Goal: Task Accomplishment & Management: Manage account settings

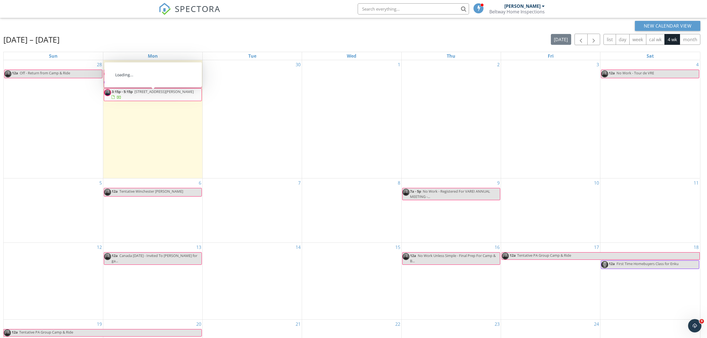
drag, startPoint x: 137, startPoint y: 99, endPoint x: 145, endPoint y: 93, distance: 9.0
click at [145, 93] on span "3607 Norris Pl, Alexandria 22305" at bounding box center [163, 91] width 59 height 5
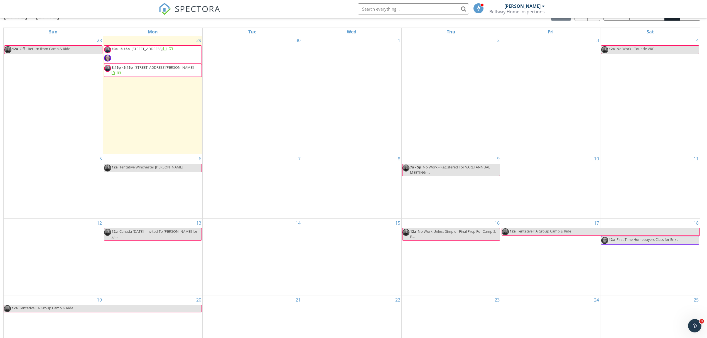
scroll to position [74, 0]
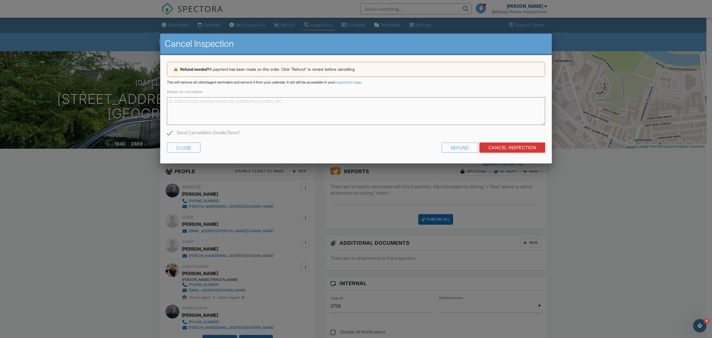
click at [177, 99] on textarea "Reason for cancelation" at bounding box center [356, 111] width 378 height 28
type textarea "Deal fell through"
click at [462, 150] on div "Refund" at bounding box center [460, 147] width 36 height 10
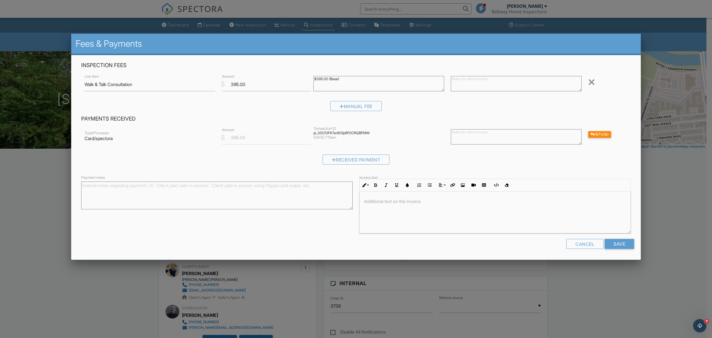
click at [472, 138] on textarea at bounding box center [516, 136] width 131 height 15
drag, startPoint x: 534, startPoint y: 134, endPoint x: 549, endPoint y: 134, distance: 15.0
click at [550, 134] on textarea "Sorry you had to cancel. Hope we can help with your next house." at bounding box center [516, 136] width 131 height 15
type textarea "Sorry you had to cancel. Hope we can help with the next house."
click at [618, 245] on input "Save" at bounding box center [619, 244] width 29 height 10
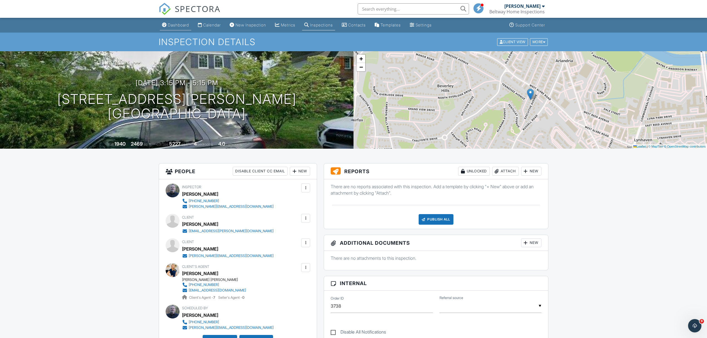
click at [174, 25] on div "Dashboard" at bounding box center [178, 25] width 21 height 5
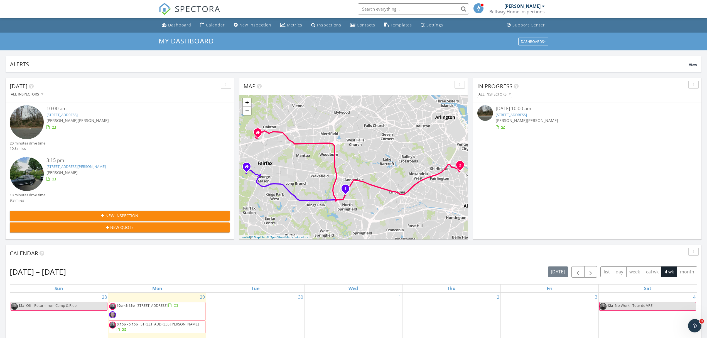
click at [322, 26] on div "Inspections" at bounding box center [329, 24] width 24 height 5
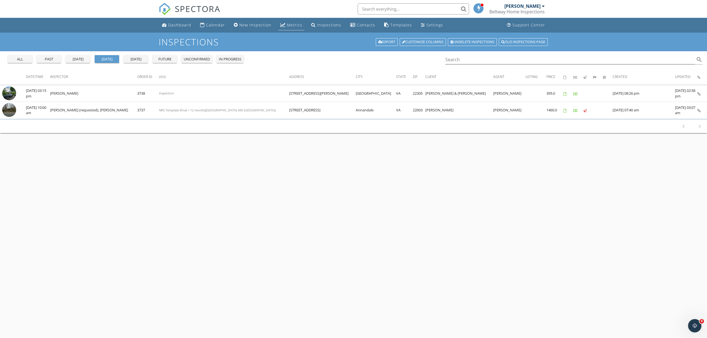
click at [292, 25] on div "Metrics" at bounding box center [294, 24] width 15 height 5
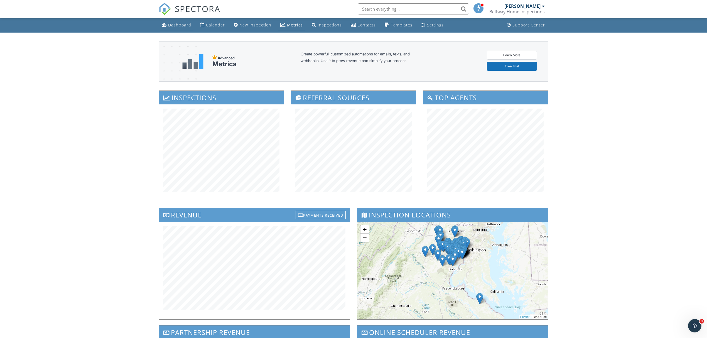
click at [181, 25] on div "Dashboard" at bounding box center [179, 24] width 23 height 5
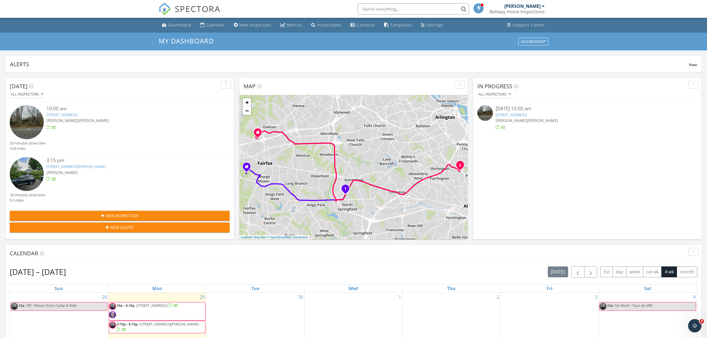
click at [80, 166] on link "3607 Norris Pl, Alexandria, VA 22305" at bounding box center [75, 166] width 59 height 5
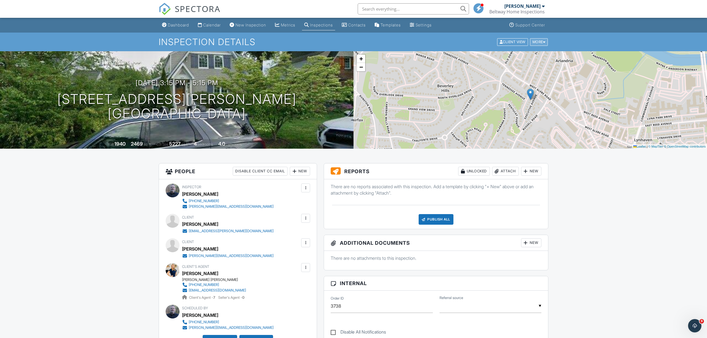
click at [543, 43] on div at bounding box center [544, 42] width 3 height 4
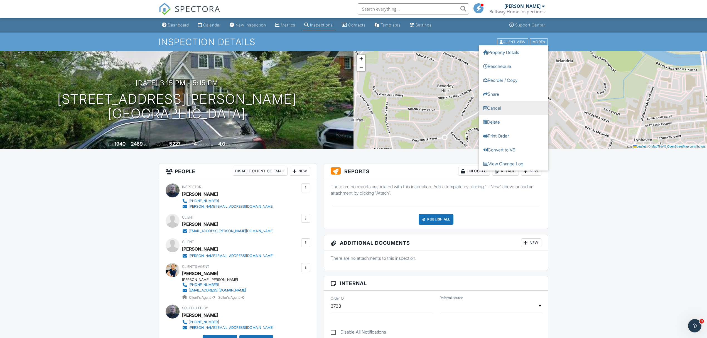
click at [493, 107] on link "Cancel" at bounding box center [514, 108] width 70 height 14
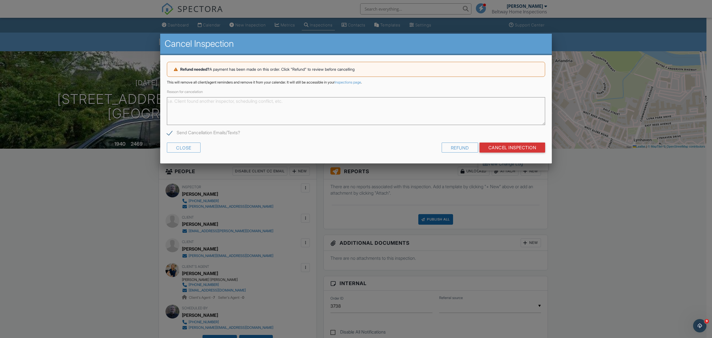
click at [265, 110] on textarea "Reason for cancelation" at bounding box center [356, 111] width 378 height 28
type textarea "C"
type textarea "Finance issues."
click at [518, 147] on input "Cancel Inspection" at bounding box center [513, 147] width 66 height 10
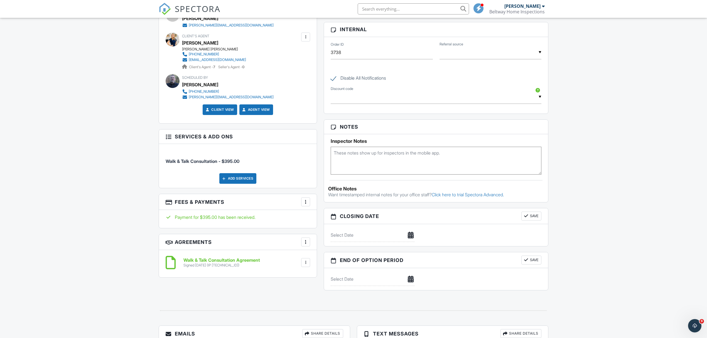
scroll to position [223, 0]
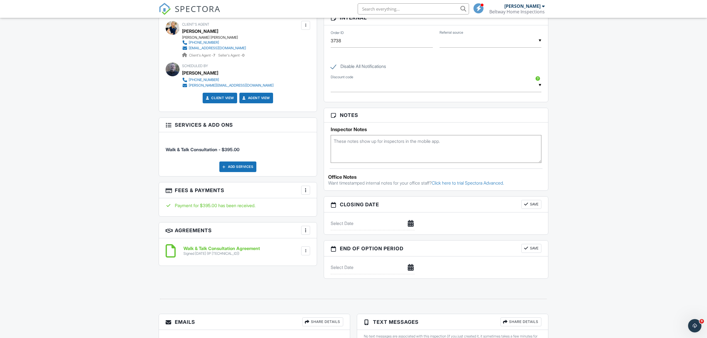
click at [305, 194] on div "More" at bounding box center [305, 190] width 9 height 9
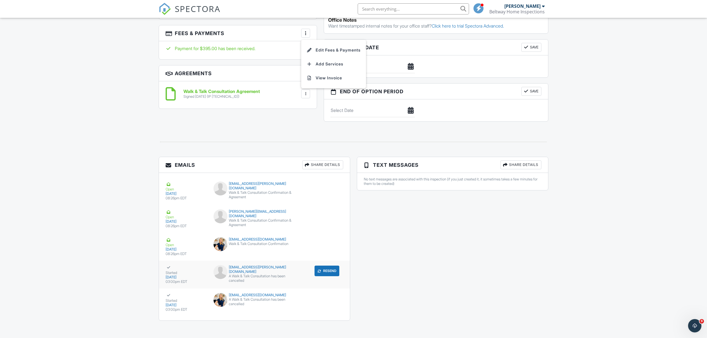
scroll to position [384, 0]
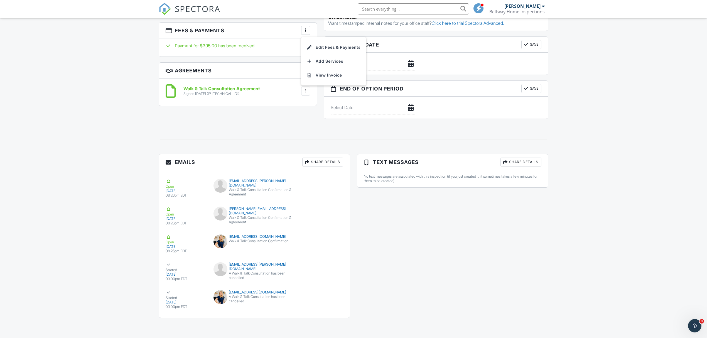
click at [302, 130] on div at bounding box center [353, 139] width 396 height 18
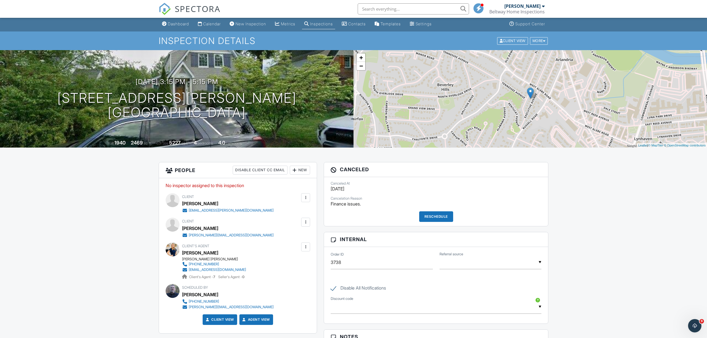
scroll to position [0, 0]
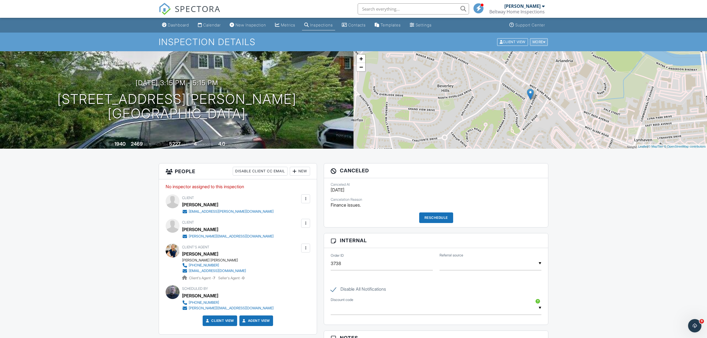
click at [544, 43] on div at bounding box center [544, 42] width 3 height 4
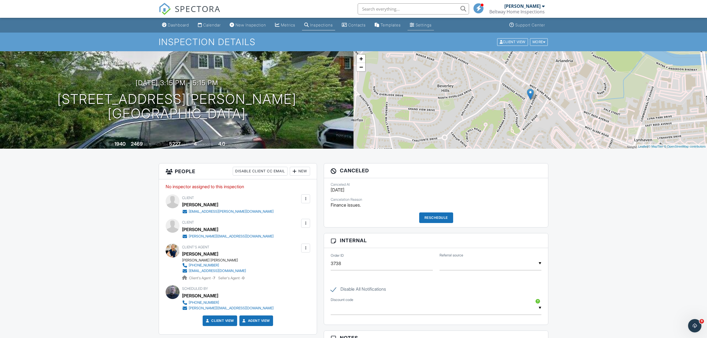
click at [432, 25] on div "Settings" at bounding box center [423, 25] width 16 height 5
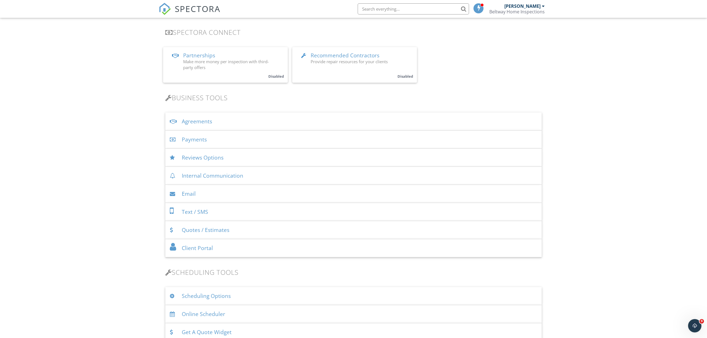
click at [216, 139] on div "Payments" at bounding box center [353, 140] width 376 height 18
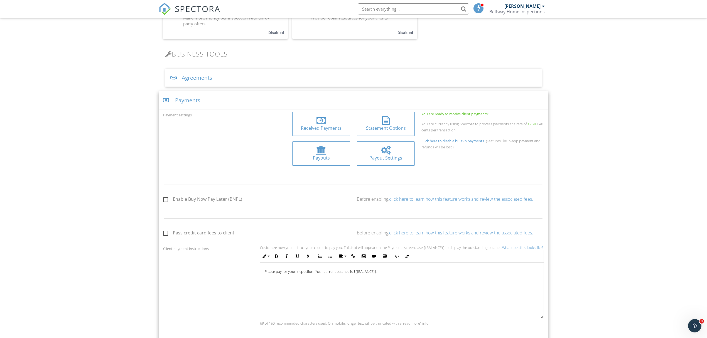
scroll to position [148, 0]
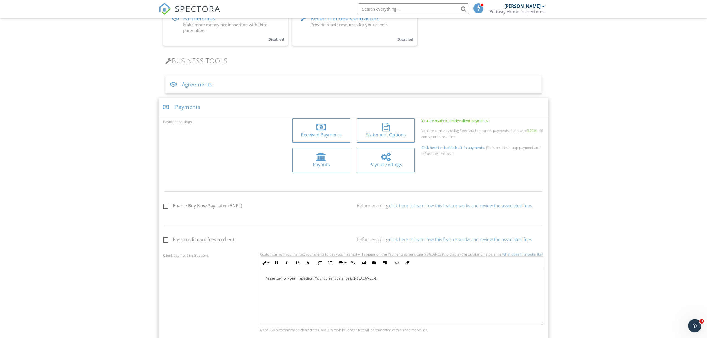
click at [326, 132] on div at bounding box center [320, 127] width 9 height 9
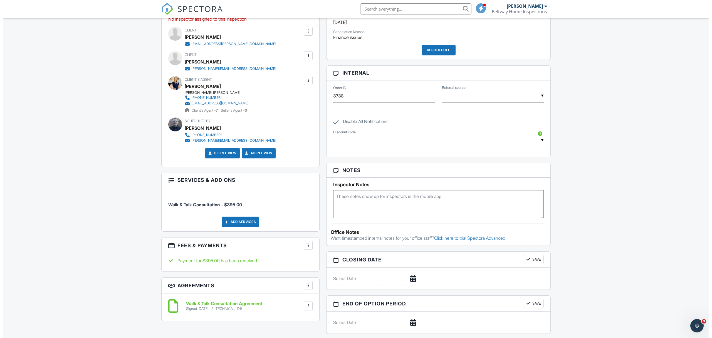
scroll to position [162, 0]
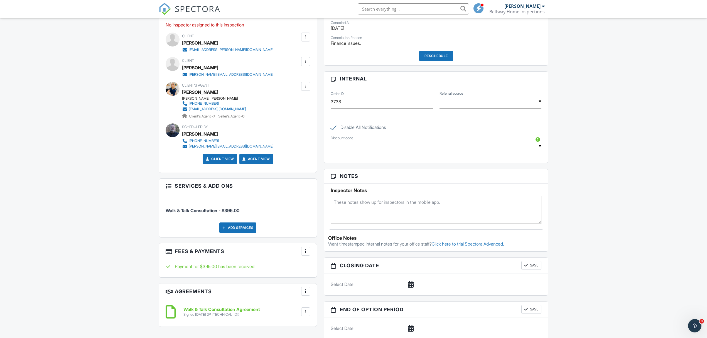
click at [304, 252] on div at bounding box center [306, 251] width 6 height 6
click at [339, 268] on li "Edit Fees & Payments" at bounding box center [333, 268] width 58 height 14
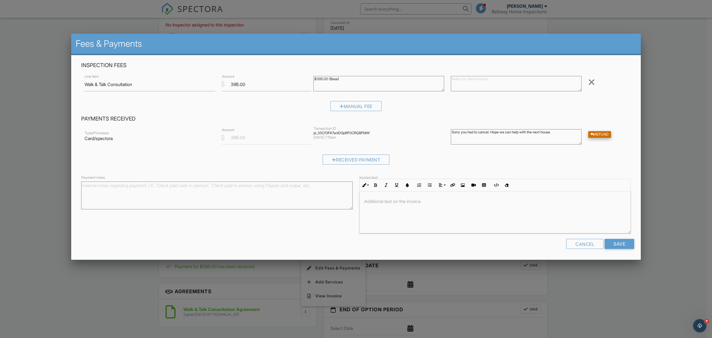
click at [603, 135] on div "Refund" at bounding box center [600, 134] width 23 height 7
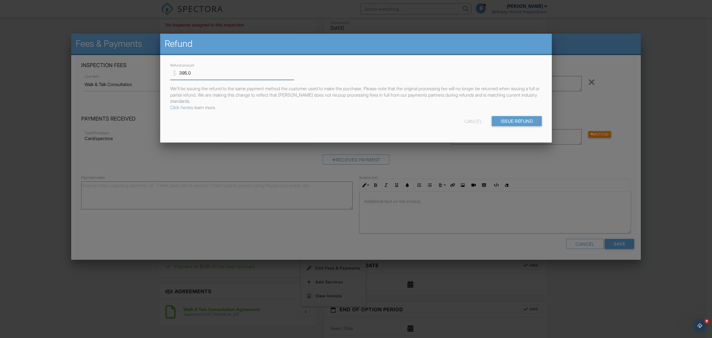
click at [185, 73] on input "395.0" at bounding box center [232, 73] width 124 height 14
click at [186, 72] on input "375.0" at bounding box center [232, 73] width 124 height 14
click at [186, 73] on input "370.0" at bounding box center [232, 73] width 124 height 14
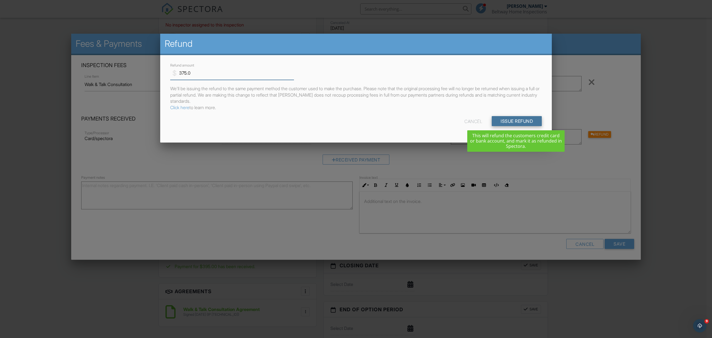
type input "375.0"
click at [509, 121] on input "Issue Refund" at bounding box center [517, 121] width 50 height 10
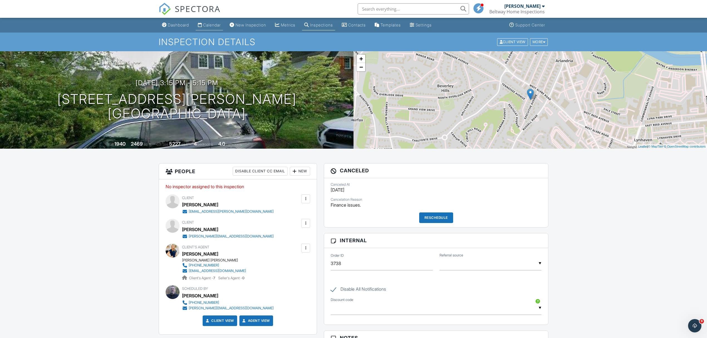
click at [205, 25] on div "Calendar" at bounding box center [212, 25] width 18 height 5
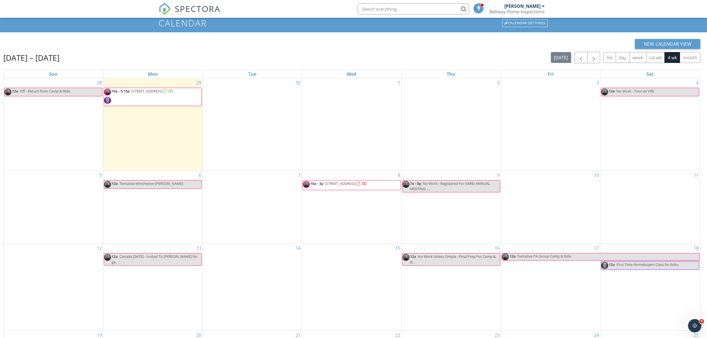
scroll to position [37, 0]
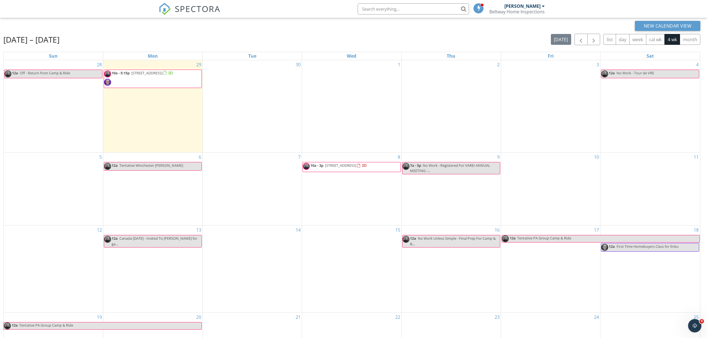
click at [356, 168] on span "20868 Axminster Pl, Ashburn 20148" at bounding box center [340, 165] width 31 height 5
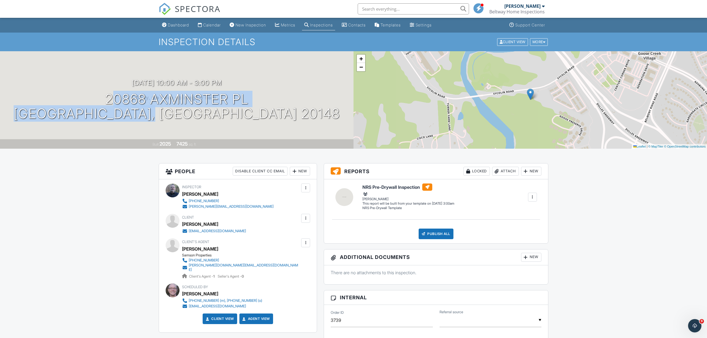
copy h1 "[STREET_ADDRESS][PERSON_NAME]"
drag, startPoint x: 247, startPoint y: 114, endPoint x: 96, endPoint y: 105, distance: 150.8
click at [96, 105] on div "[DATE] 10:00 am - 3:00 pm 20868 Axminster [PERSON_NAME][GEOGRAPHIC_DATA], [GEOG…" at bounding box center [176, 100] width 353 height 42
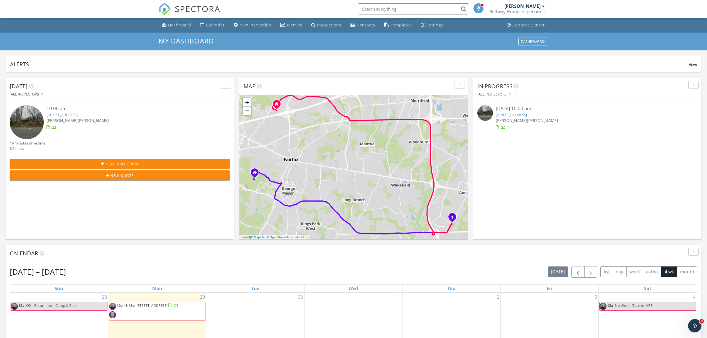
click at [317, 24] on div "Inspections" at bounding box center [329, 24] width 24 height 5
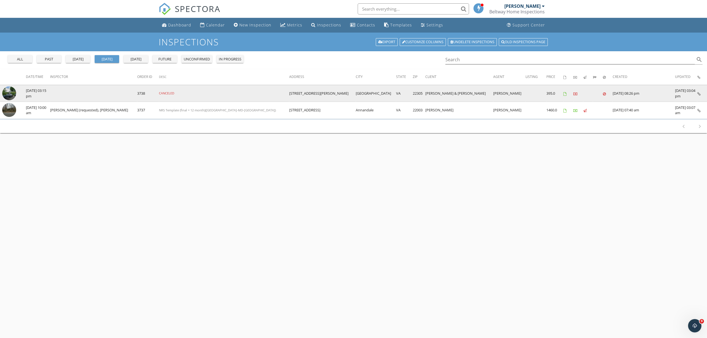
click at [573, 93] on icon at bounding box center [575, 94] width 4 height 4
click at [563, 93] on icon at bounding box center [564, 94] width 3 height 4
click at [546, 91] on td "395.0" at bounding box center [554, 93] width 17 height 17
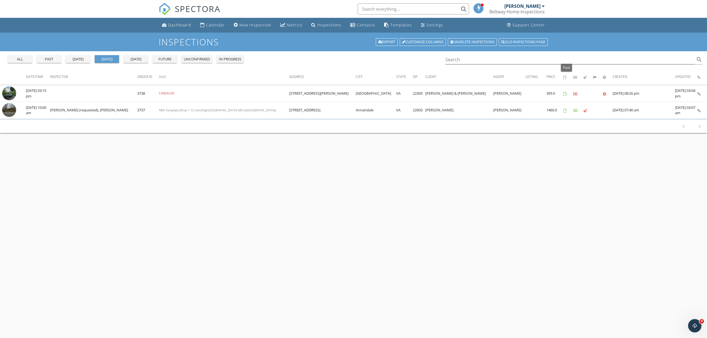
click at [573, 77] on icon "Paid: Not sorted." at bounding box center [575, 77] width 4 height 3
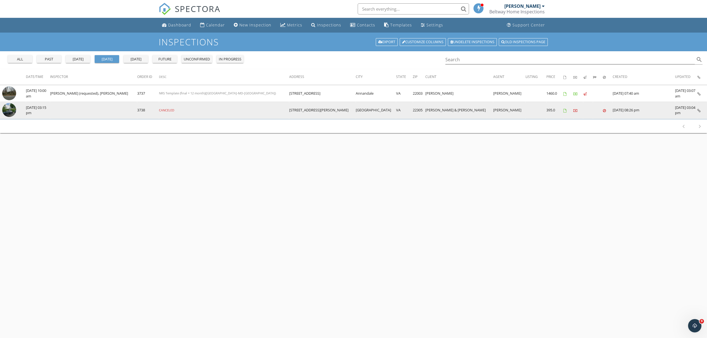
click at [12, 110] on img at bounding box center [9, 110] width 14 height 14
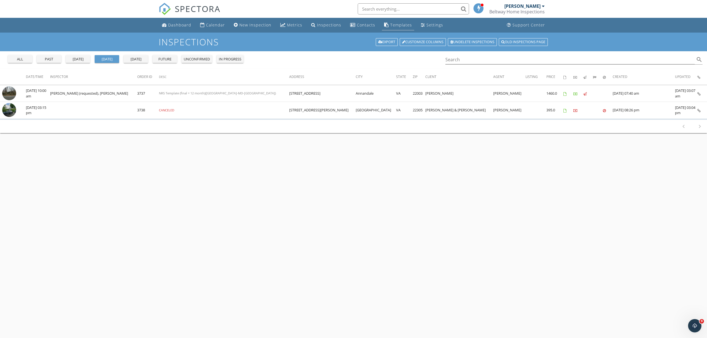
click at [391, 25] on div "Templates" at bounding box center [401, 24] width 22 height 5
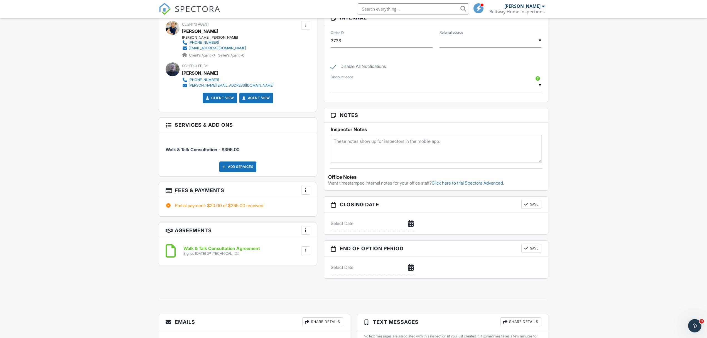
click at [306, 195] on div "More" at bounding box center [305, 190] width 9 height 9
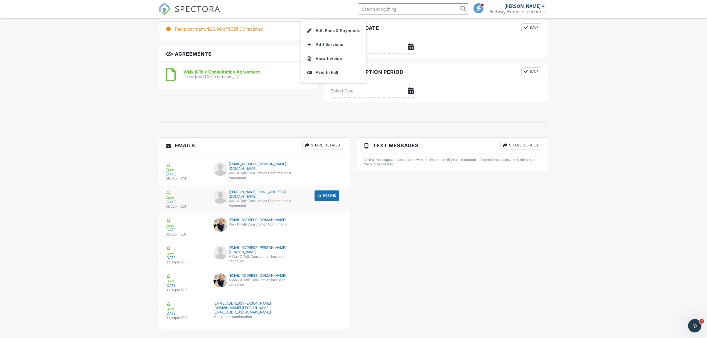
scroll to position [412, 0]
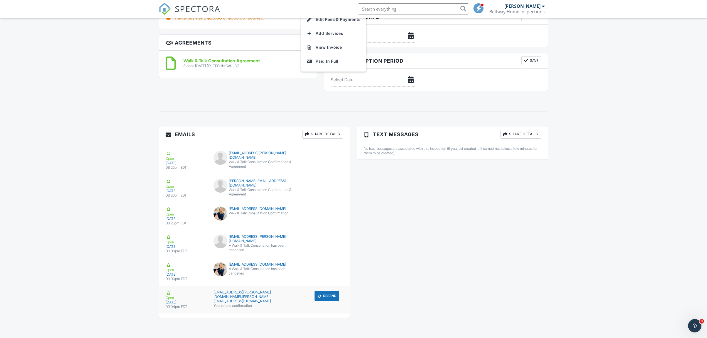
click at [176, 303] on div "[DATE]" at bounding box center [186, 302] width 41 height 4
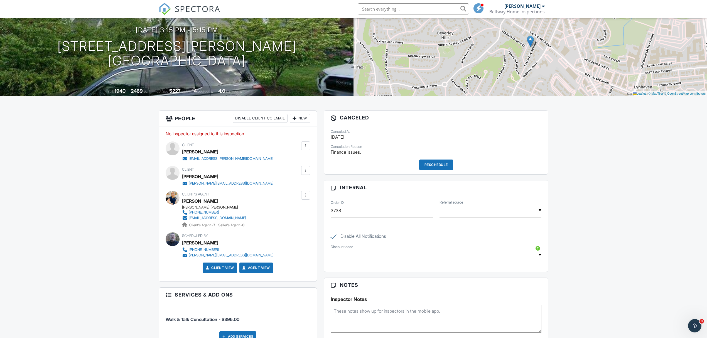
scroll to position [0, 0]
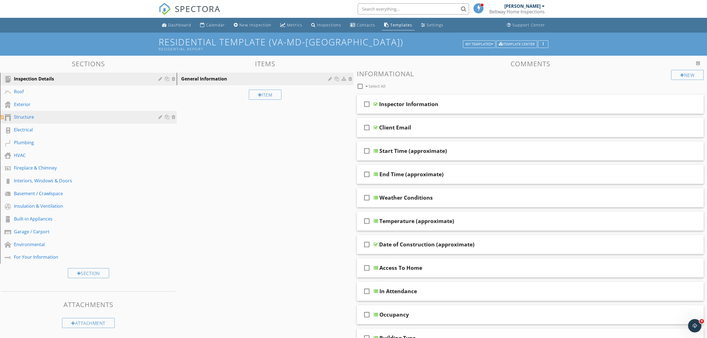
click at [33, 119] on div "Structure" at bounding box center [82, 117] width 136 height 7
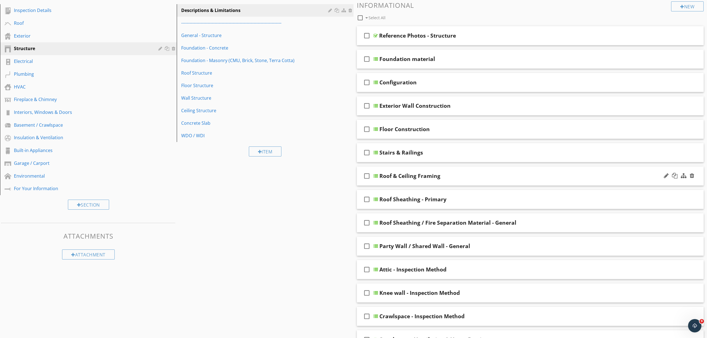
scroll to position [111, 0]
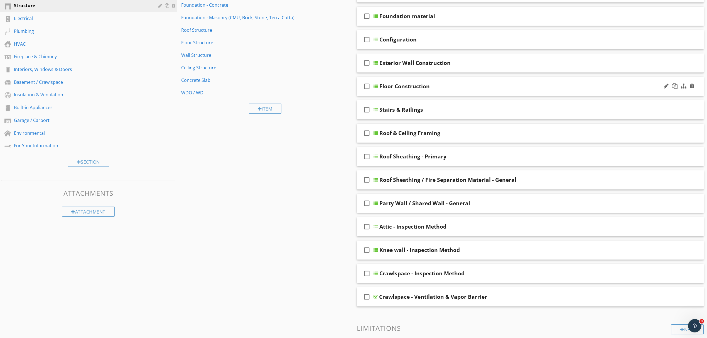
click at [448, 87] on div "Floor Construction" at bounding box center [505, 86] width 252 height 7
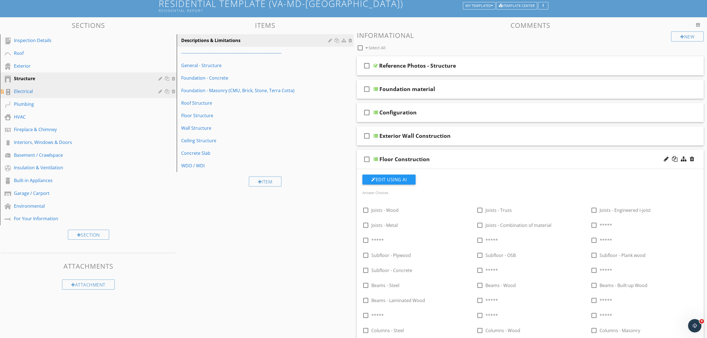
scroll to position [0, 0]
